Goal: Information Seeking & Learning: Check status

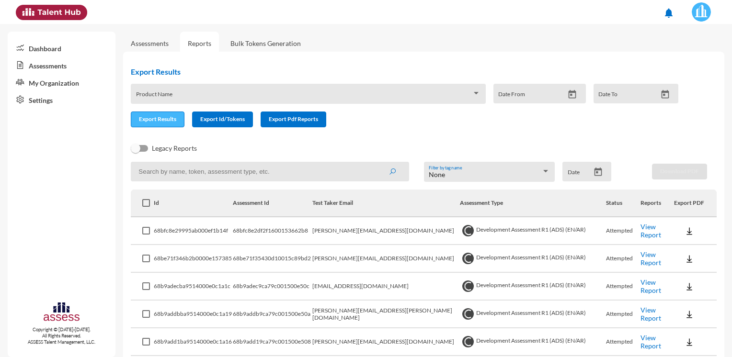
click at [167, 125] on button "Export Results" at bounding box center [158, 120] width 54 height 16
click at [147, 205] on span at bounding box center [146, 203] width 8 height 8
click at [146, 207] on input "checkbox" at bounding box center [146, 207] width 0 height 0
checkbox input "true"
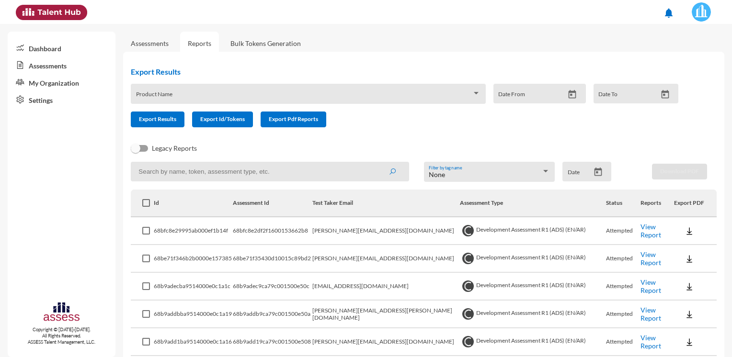
checkbox input "true"
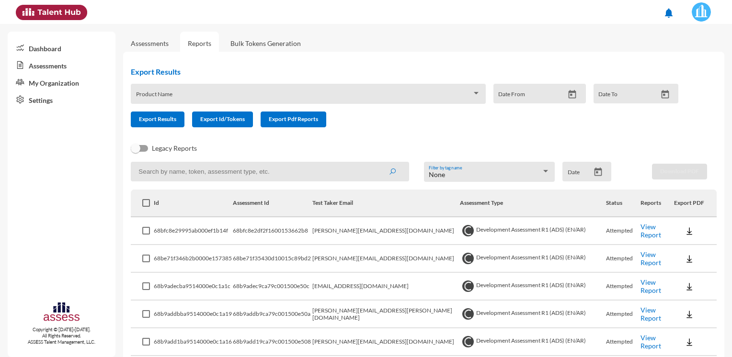
checkbox input "true"
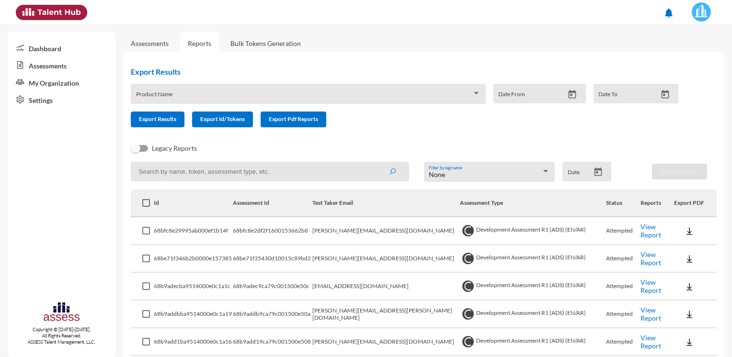
checkbox input "true"
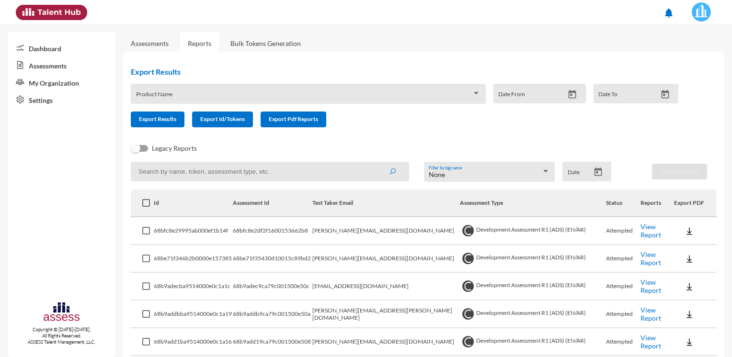
checkbox input "true"
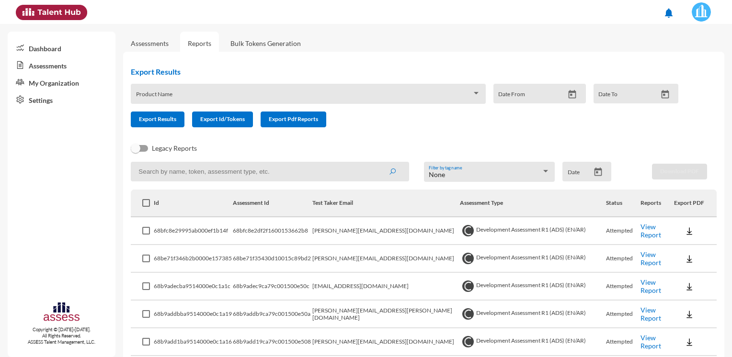
checkbox input "true"
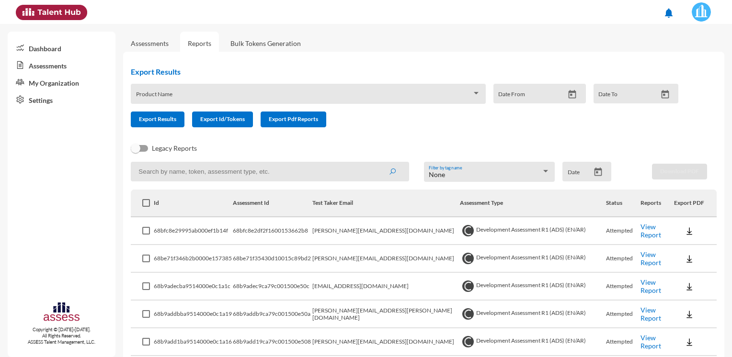
checkbox input "true"
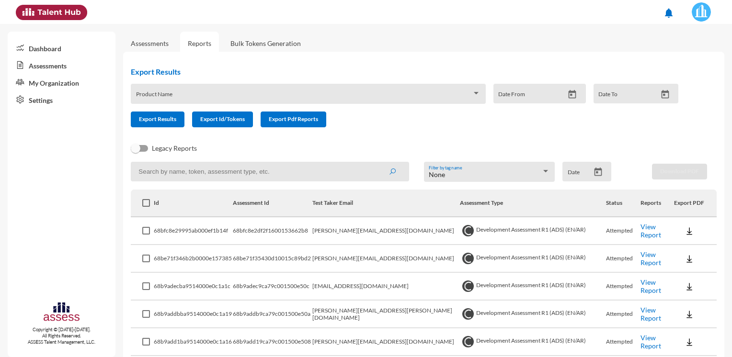
checkbox input "true"
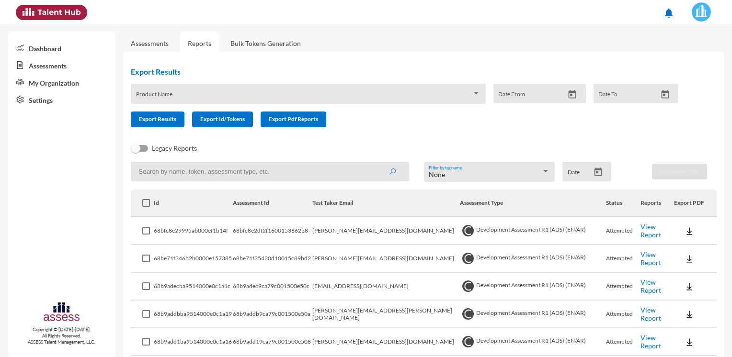
checkbox input "true"
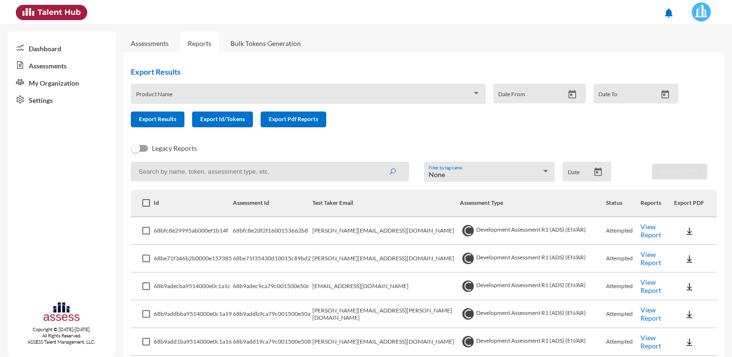
checkbox input "true"
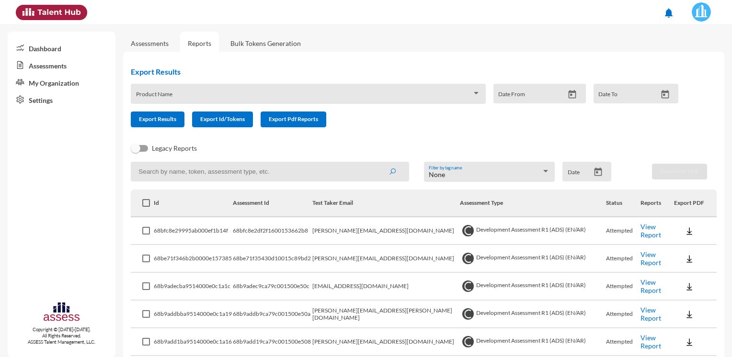
checkbox input "true"
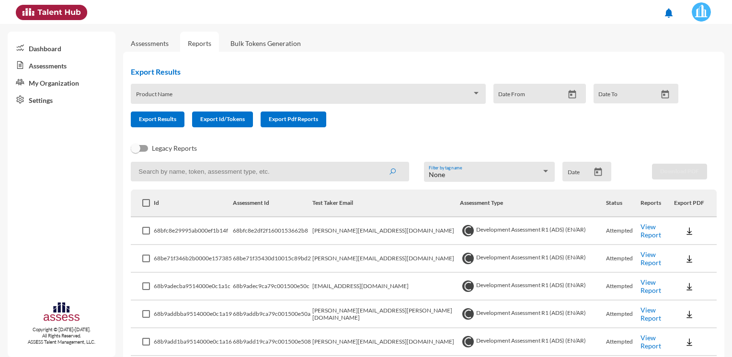
checkbox input "true"
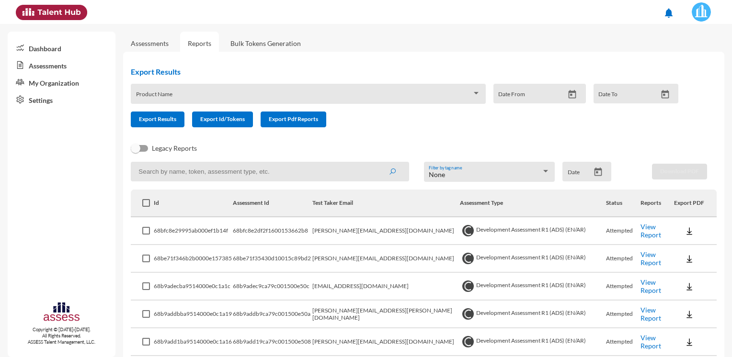
checkbox input "true"
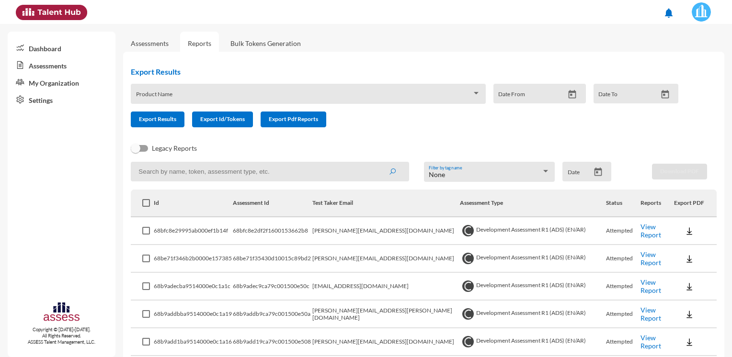
checkbox input "true"
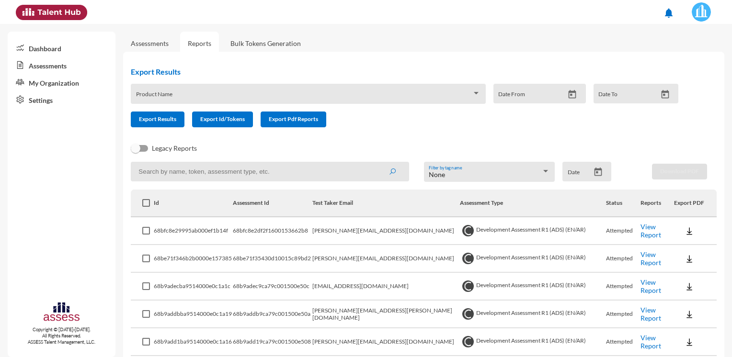
checkbox input "true"
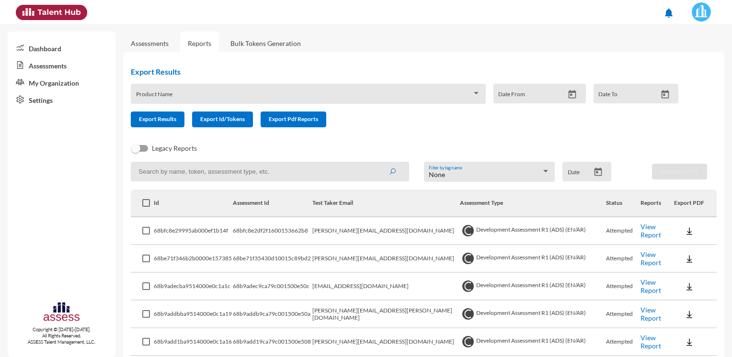
checkbox input "true"
click at [172, 126] on button "Export Results" at bounding box center [158, 120] width 54 height 16
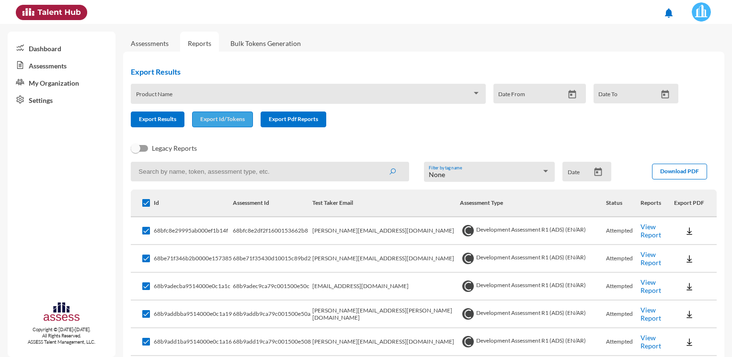
click at [228, 122] on span "Export Id/Tokens" at bounding box center [222, 118] width 45 height 7
click at [474, 98] on div at bounding box center [308, 97] width 345 height 8
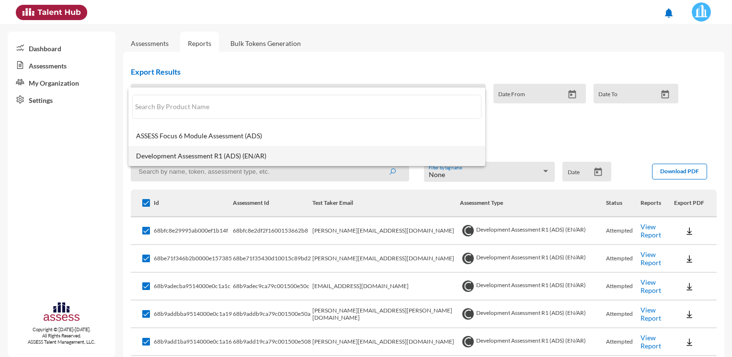
click at [231, 160] on mat-option "Development Assessment R1 (ADS) (EN/AR)" at bounding box center [306, 156] width 357 height 20
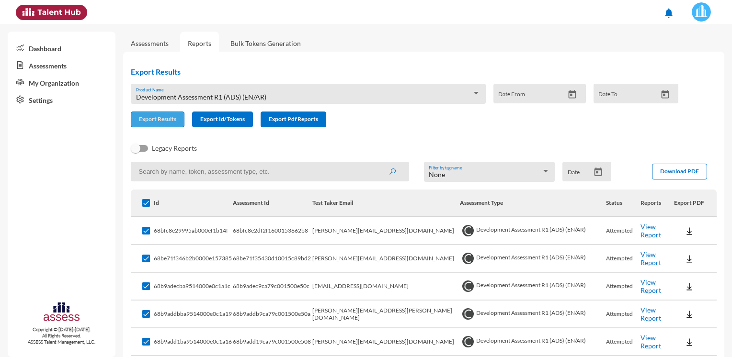
click at [162, 121] on span "Export Results" at bounding box center [157, 118] width 37 height 7
click at [403, 148] on div "Legacy Reports" at bounding box center [416, 152] width 586 height 19
click at [174, 171] on input at bounding box center [270, 172] width 278 height 20
click at [271, 175] on input at bounding box center [270, 172] width 278 height 20
paste input "[PERSON_NAME][EMAIL_ADDRESS][PERSON_NAME][DOMAIN_NAME]"
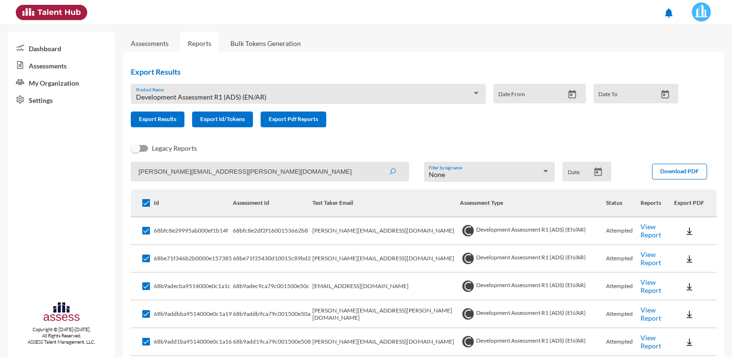
click at [389, 173] on icon "submit" at bounding box center [393, 172] width 8 height 8
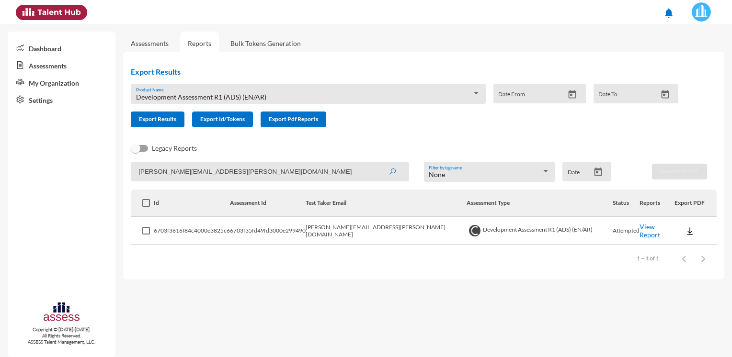
click at [640, 231] on link "View Report" at bounding box center [650, 231] width 21 height 16
drag, startPoint x: 242, startPoint y: 173, endPoint x: 102, endPoint y: 166, distance: 139.7
click at [103, 166] on mat-sidenav-container "Dashboard Assessments My Organization Settings Copyright © [DATE]-[DATE]. All R…" at bounding box center [366, 191] width 732 height 334
paste input "amier.[PERSON_NAME]"
type input "[EMAIL_ADDRESS][PERSON_NAME][DOMAIN_NAME]"
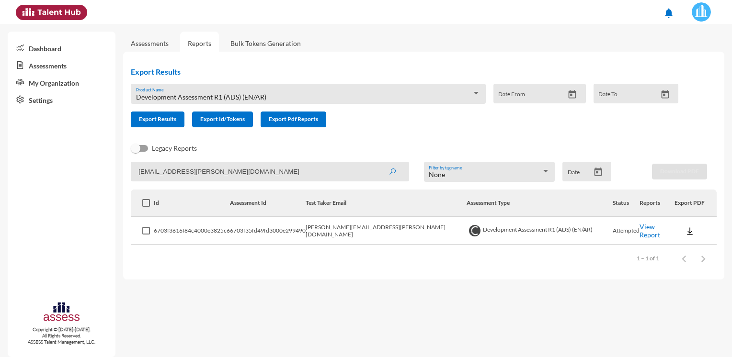
click at [394, 175] on icon "submit" at bounding box center [393, 172] width 8 height 8
click at [642, 227] on link "View Report" at bounding box center [652, 231] width 37 height 8
drag, startPoint x: 345, startPoint y: 233, endPoint x: 425, endPoint y: 232, distance: 80.5
click at [425, 232] on td "[EMAIL_ADDRESS][PERSON_NAME][DOMAIN_NAME]" at bounding box center [386, 232] width 147 height 28
copy td "[EMAIL_ADDRESS][PERSON_NAME][DOMAIN_NAME]"
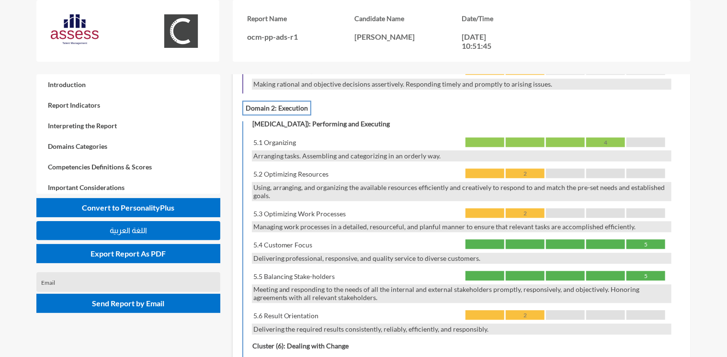
scroll to position [1102, 0]
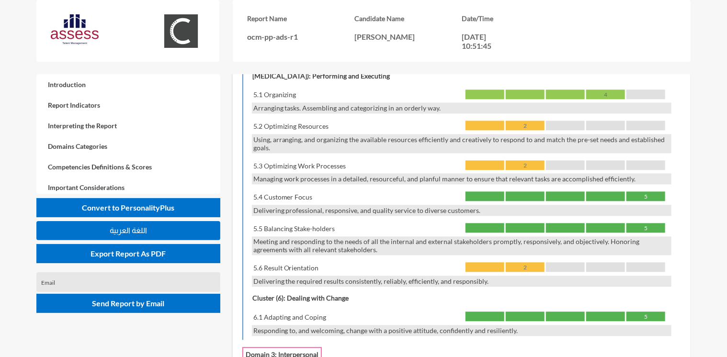
click at [649, 312] on div "5" at bounding box center [646, 317] width 39 height 10
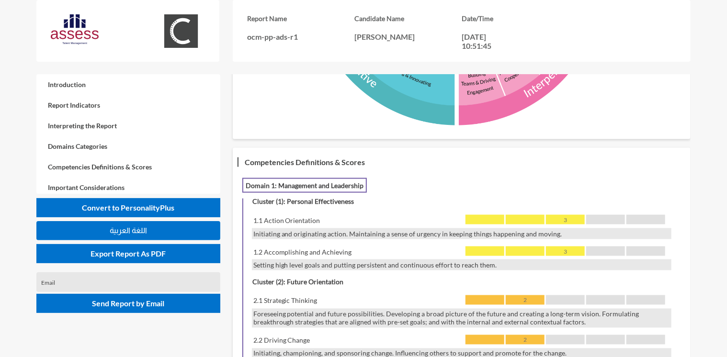
scroll to position [671, 0]
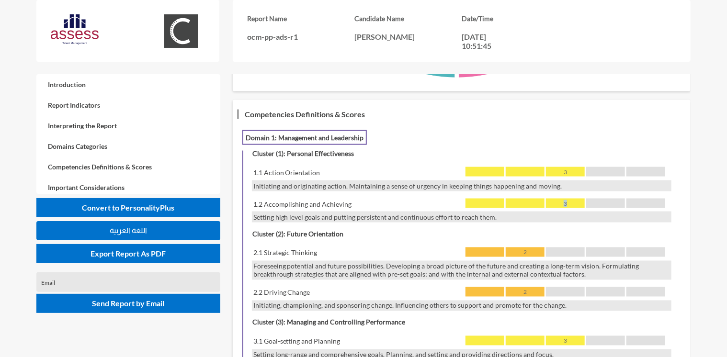
drag, startPoint x: 559, startPoint y: 192, endPoint x: 569, endPoint y: 192, distance: 10.1
click at [569, 199] on div "3" at bounding box center [565, 204] width 39 height 10
drag, startPoint x: 530, startPoint y: 285, endPoint x: 523, endPoint y: 284, distance: 7.3
click at [523, 288] on div "2" at bounding box center [525, 293] width 39 height 10
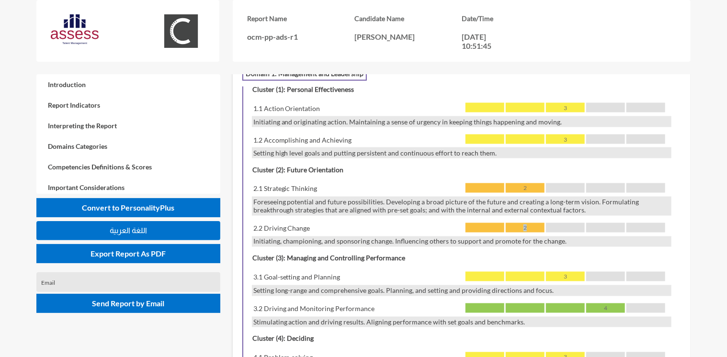
scroll to position [767, 0]
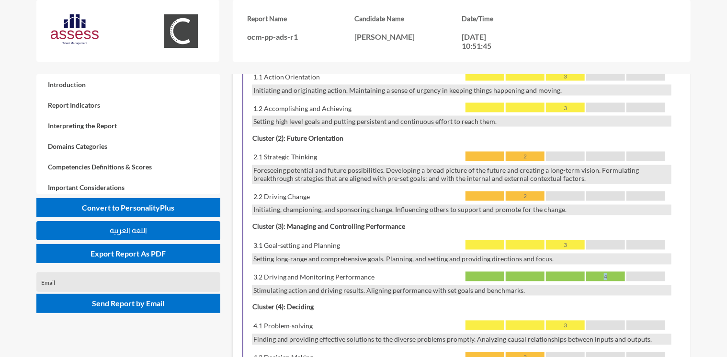
drag, startPoint x: 613, startPoint y: 266, endPoint x: 602, endPoint y: 267, distance: 11.5
click at [602, 272] on div "4" at bounding box center [606, 277] width 39 height 10
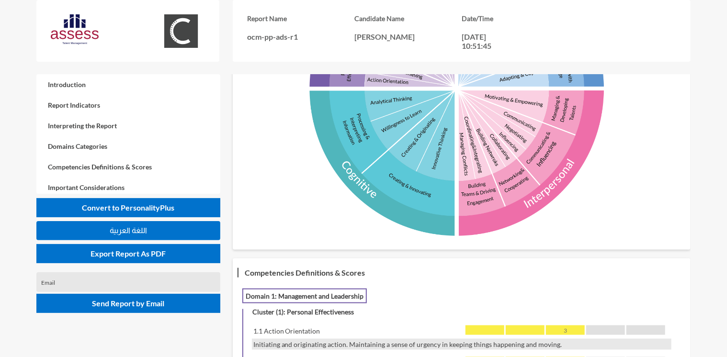
scroll to position [335, 0]
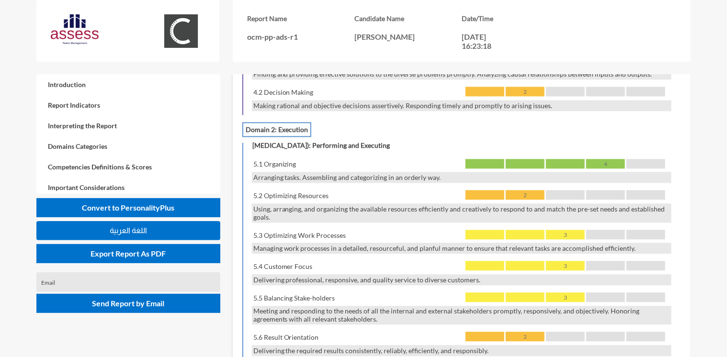
scroll to position [1102, 0]
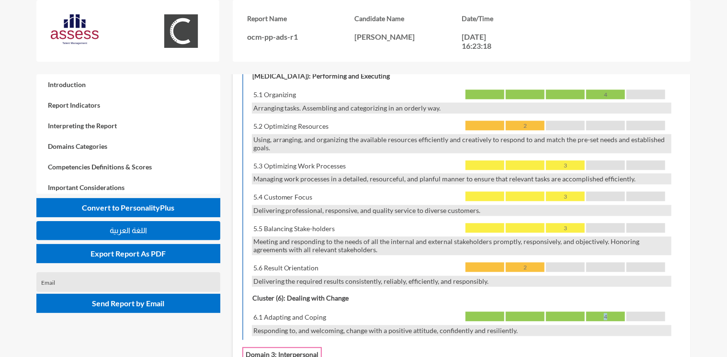
click at [609, 312] on div "4" at bounding box center [606, 317] width 39 height 10
click at [594, 312] on div "4" at bounding box center [606, 317] width 39 height 10
drag, startPoint x: 609, startPoint y: 303, endPoint x: 602, endPoint y: 303, distance: 7.2
click at [602, 312] on div "4" at bounding box center [606, 317] width 39 height 10
